Goal: Check status: Check status

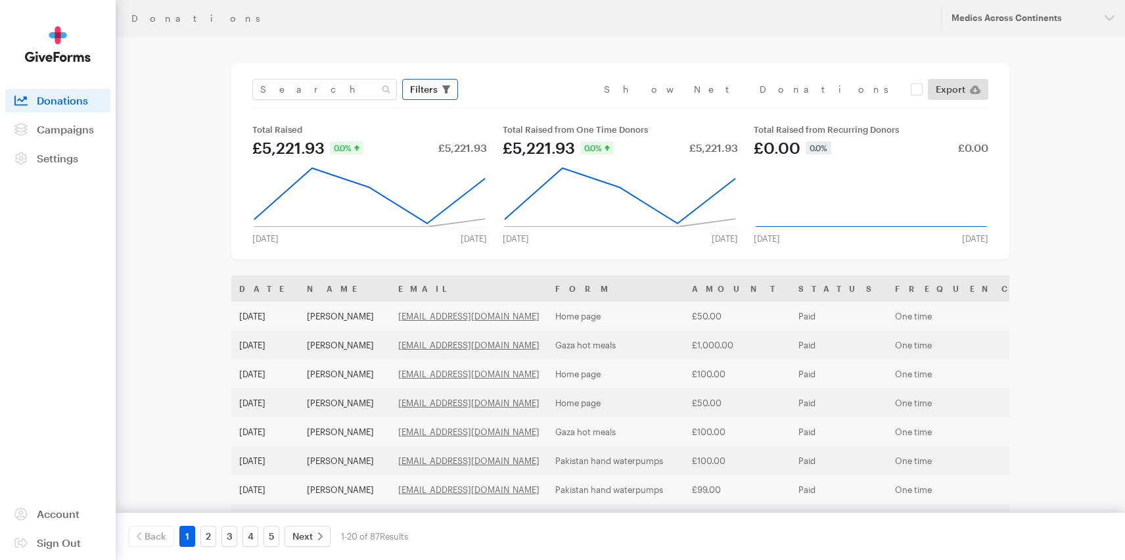
click at [435, 87] on span "Filters" at bounding box center [424, 89] width 28 height 16
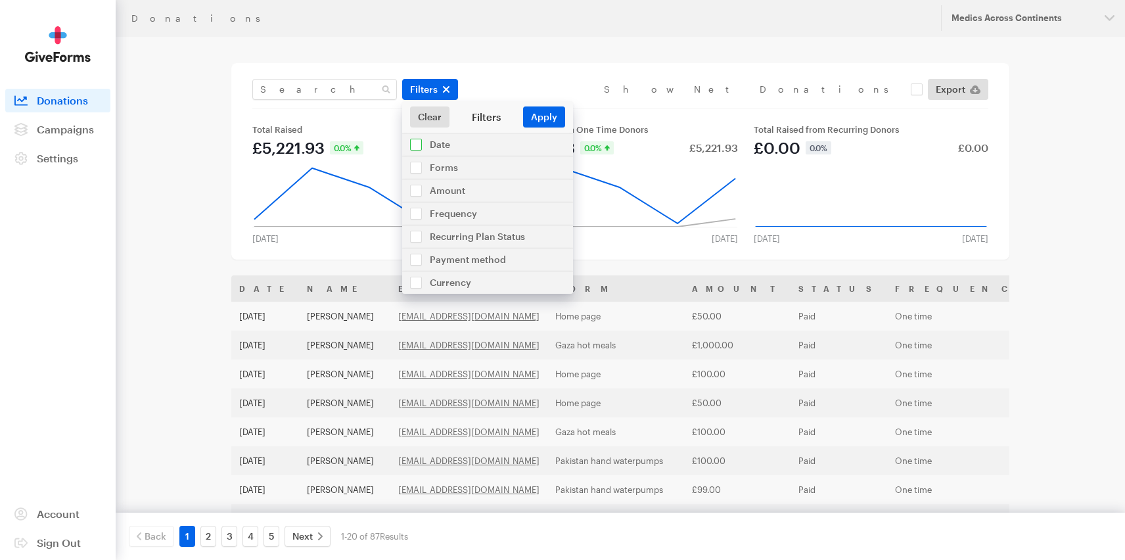
click at [415, 143] on input "checkbox" at bounding box center [487, 144] width 171 height 22
checkbox input "true"
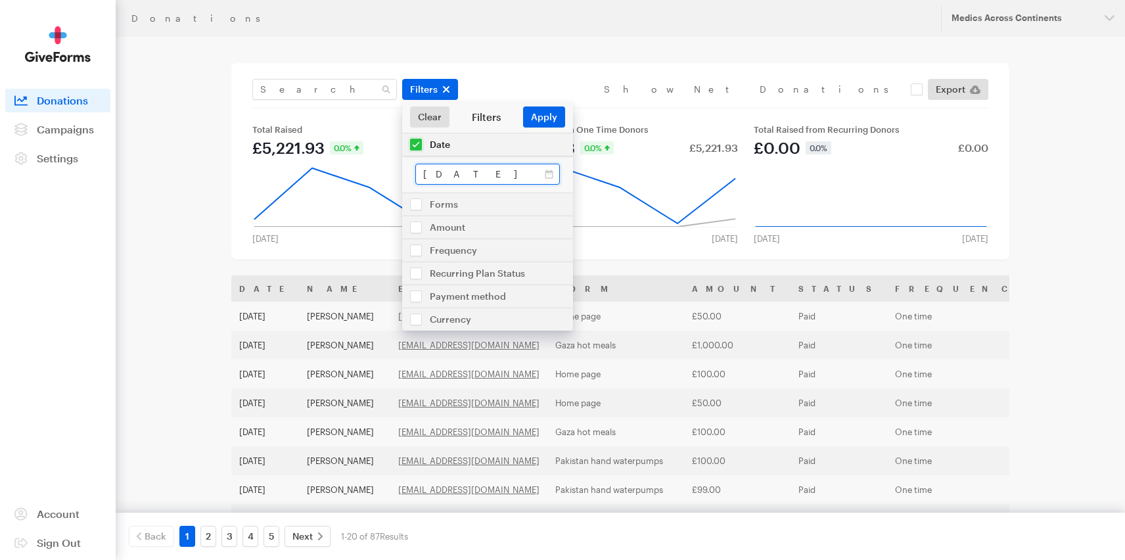
click at [437, 166] on input "[DATE] - [DATE]" at bounding box center [487, 174] width 145 height 21
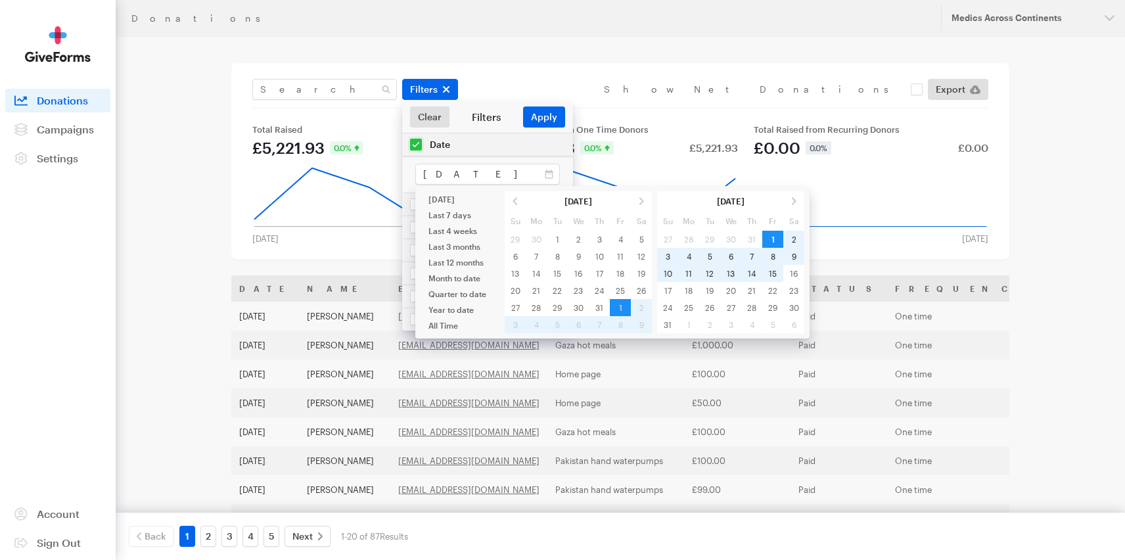
type input "[DATE] - [DATE]"
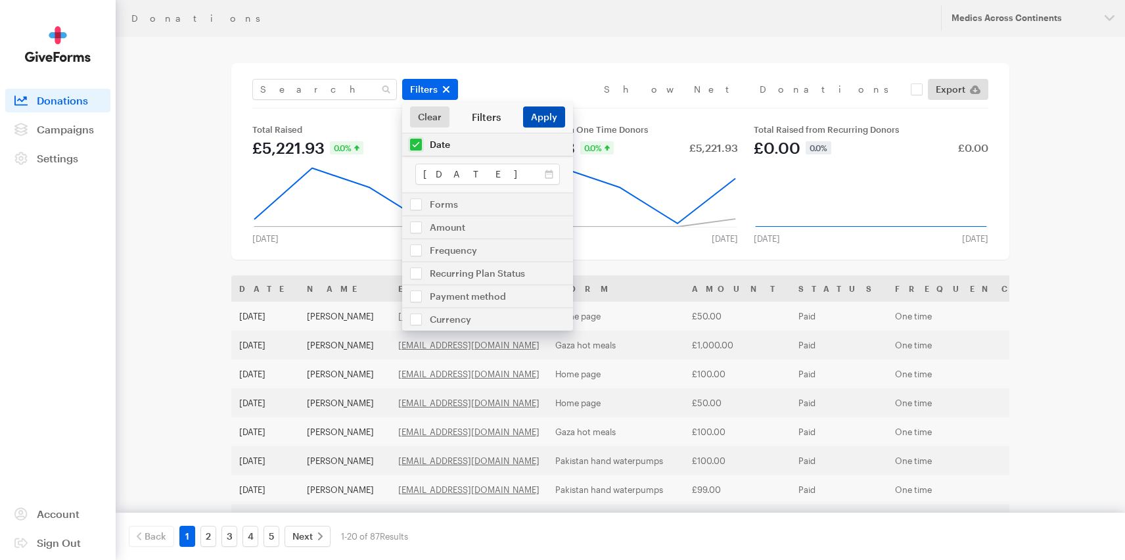
click at [542, 118] on button "Apply" at bounding box center [544, 116] width 42 height 21
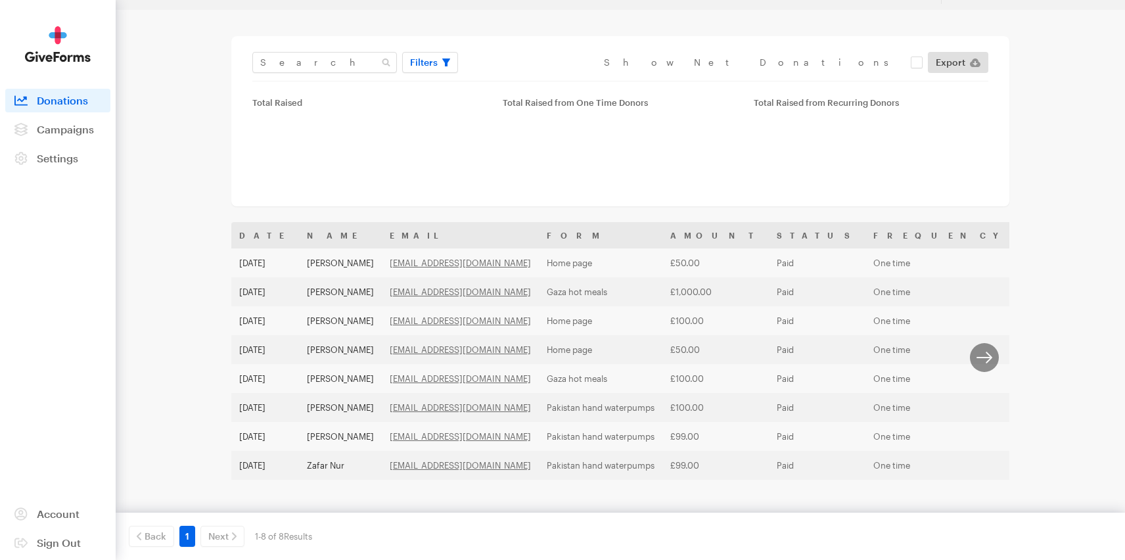
scroll to position [37, 0]
